Goal: Find specific page/section: Find specific page/section

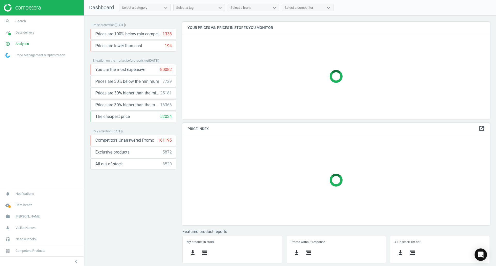
scroll to position [105, 315]
click at [23, 21] on span "Search" at bounding box center [21, 21] width 10 height 5
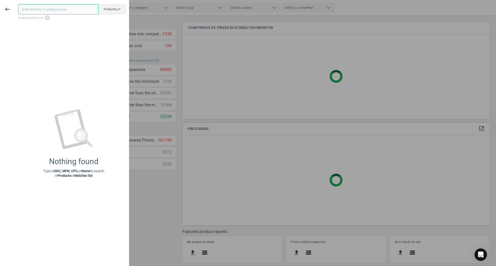
paste input "291189"
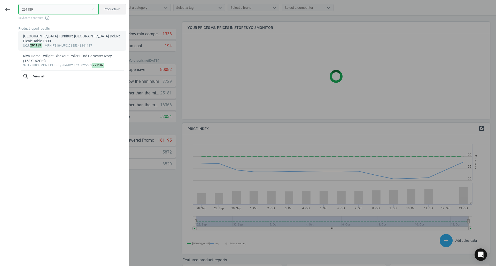
scroll to position [127, 312]
type input "291189"
click at [52, 42] on div "[GEOGRAPHIC_DATA] Furniture [GEOGRAPHIC_DATA] Deluxe Picnic Table 1800" at bounding box center [72, 39] width 99 height 10
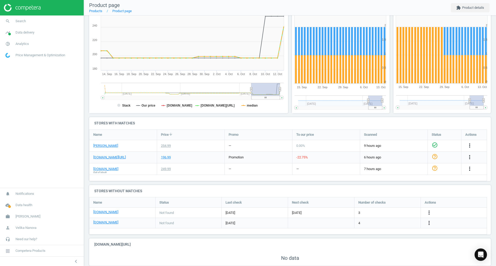
scroll to position [86, 0]
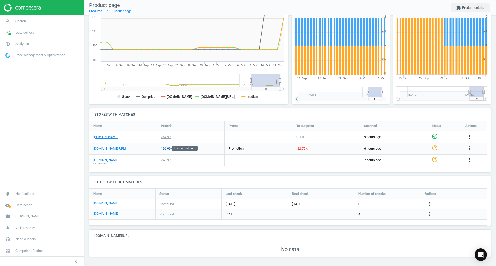
click at [168, 142] on div "196.99" at bounding box center [166, 149] width 10 height 5
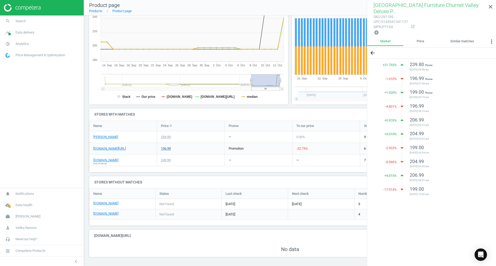
click at [168, 142] on div "196.99" at bounding box center [166, 149] width 10 height 5
click at [117, 142] on link "[DOMAIN_NAME][URL]" at bounding box center [109, 149] width 33 height 5
click at [330, 8] on icon "close" at bounding box center [491, 7] width 6 height 6
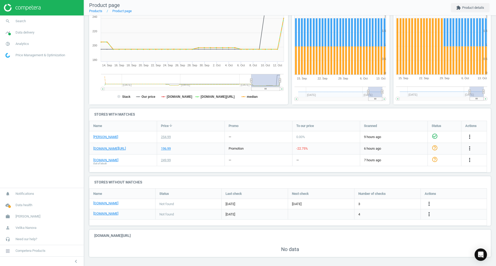
click at [263, 142] on div "No data" at bounding box center [290, 249] width 402 height 15
